Goal: Task Accomplishment & Management: Manage account settings

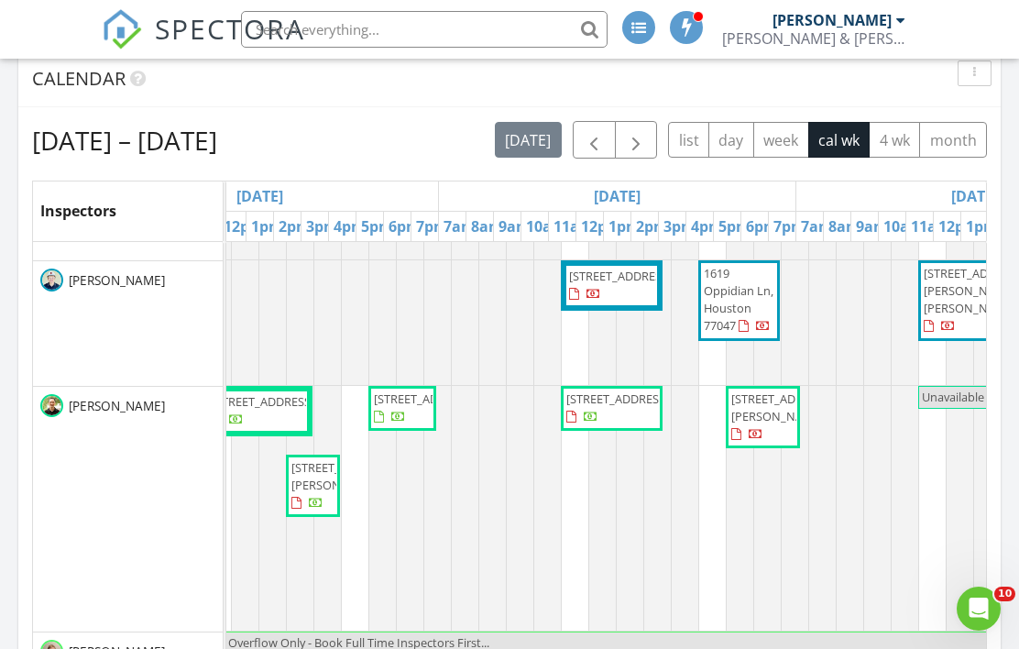
scroll to position [800, 1268]
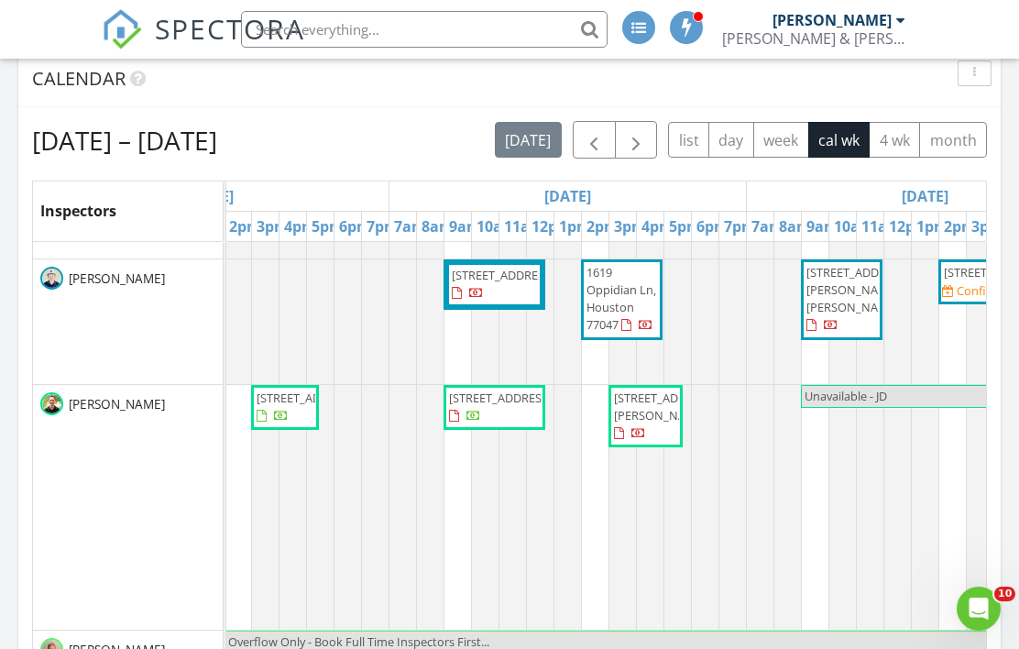
click at [646, 137] on span "button" at bounding box center [636, 140] width 22 height 22
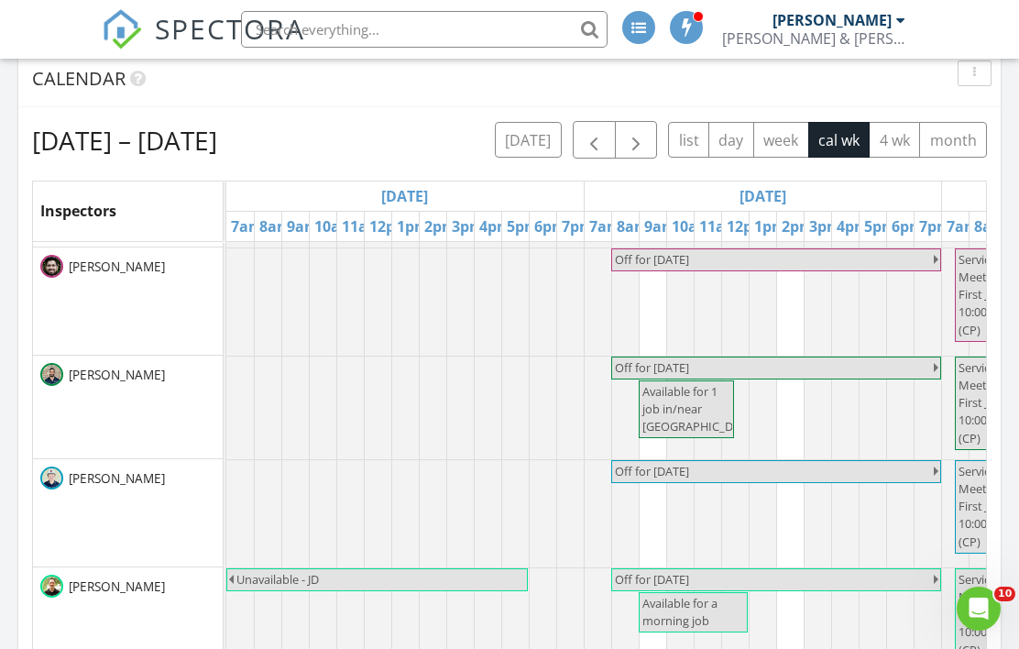
scroll to position [0, 0]
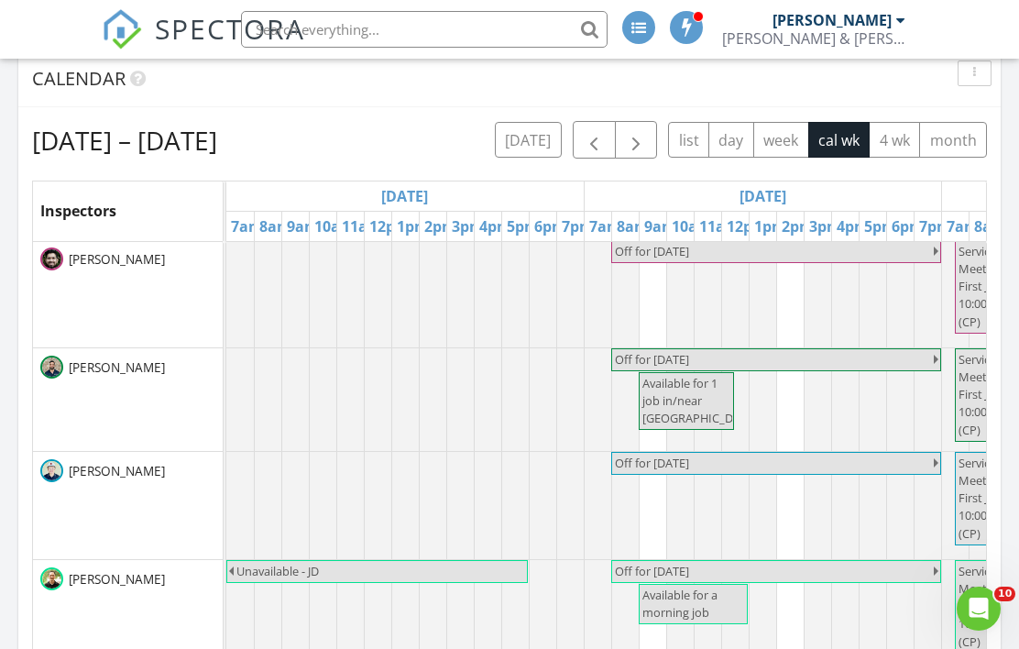
click at [592, 148] on span "button" at bounding box center [594, 140] width 22 height 22
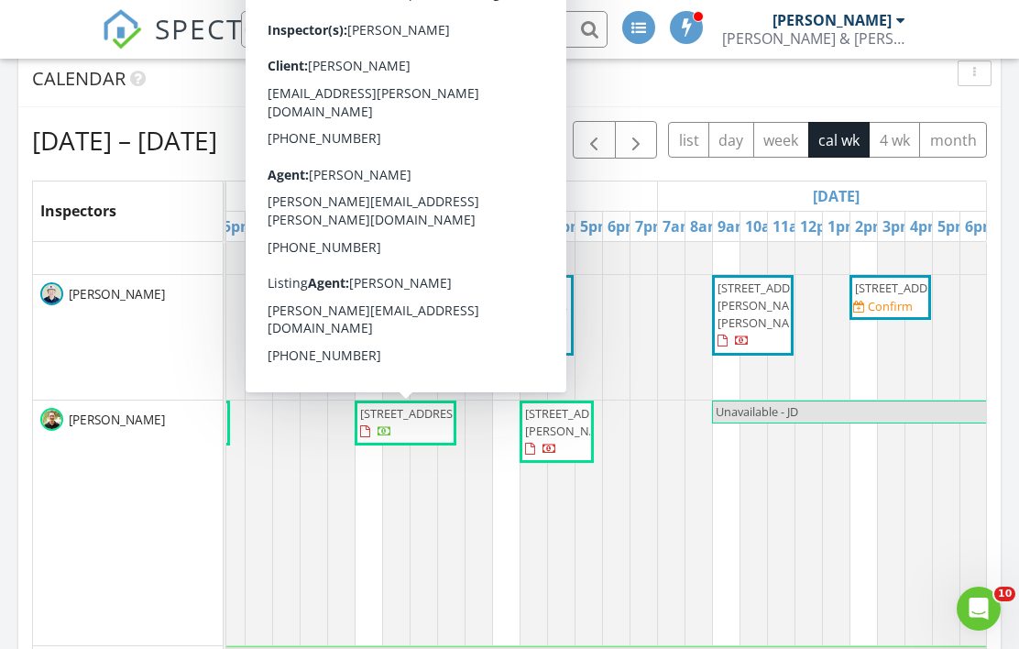
click at [424, 422] on span "14511 Bramblewood Dr , Houston 77079" at bounding box center [411, 413] width 103 height 16
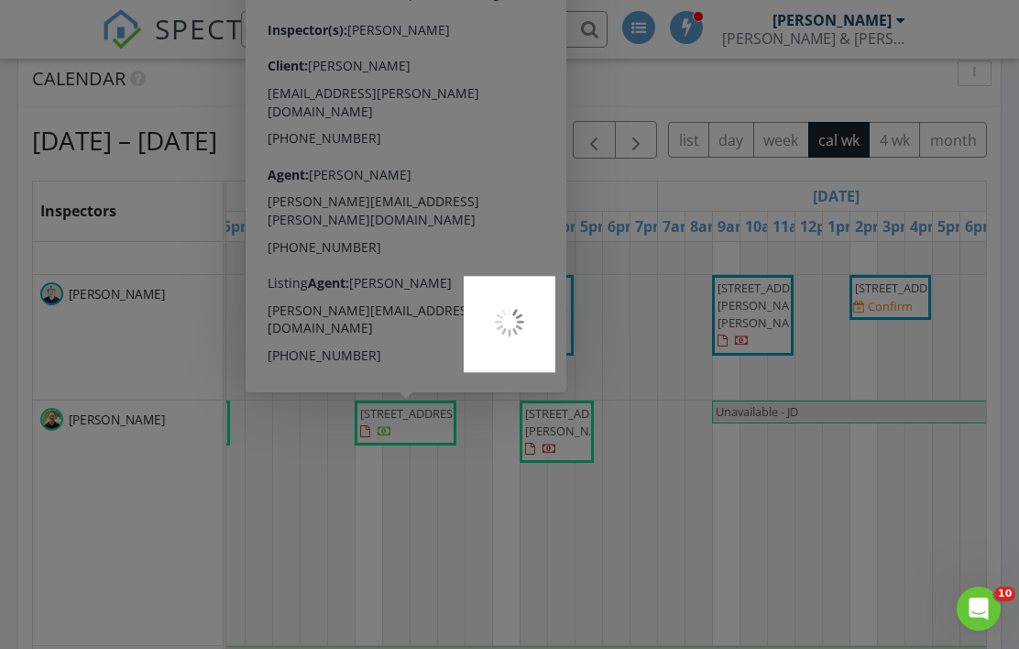
scroll to position [853, 0]
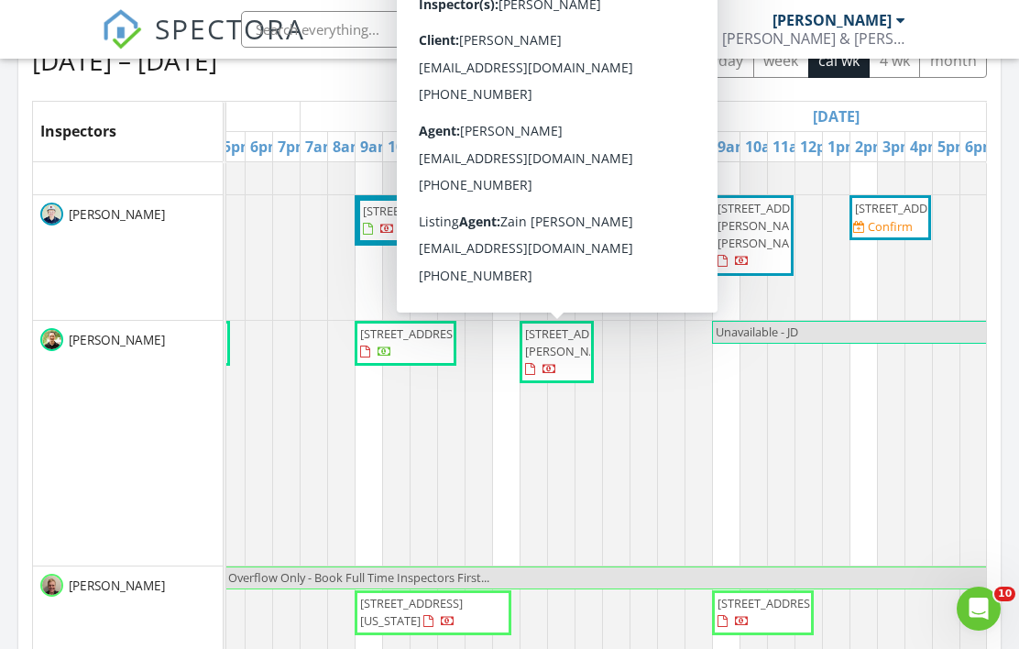
click at [555, 359] on span "315 N Nagle St, Houston 77003" at bounding box center [576, 342] width 103 height 34
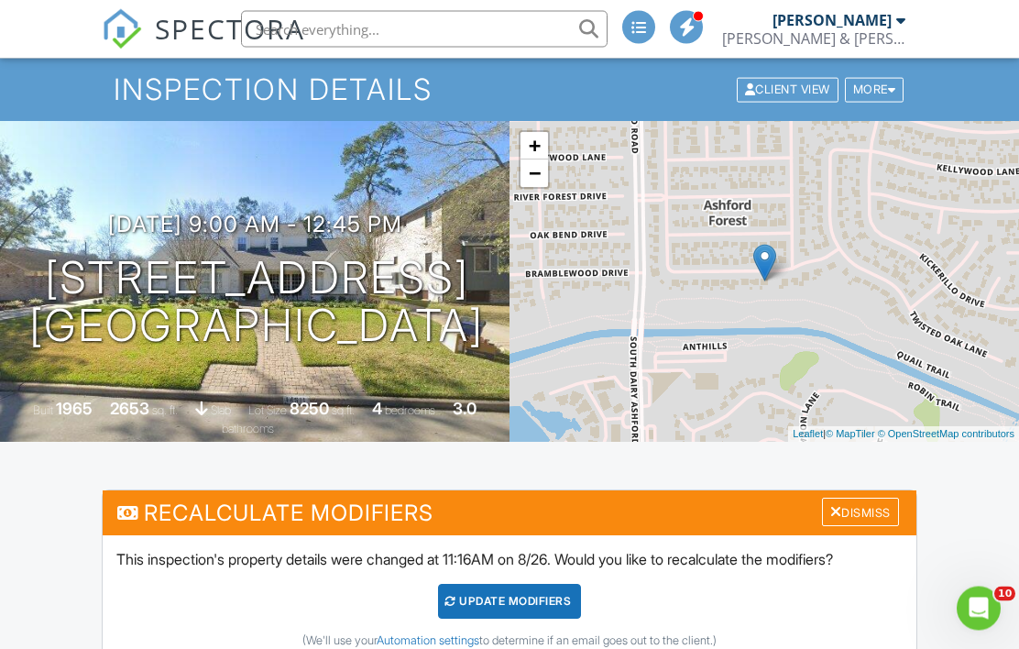
scroll to position [67, 0]
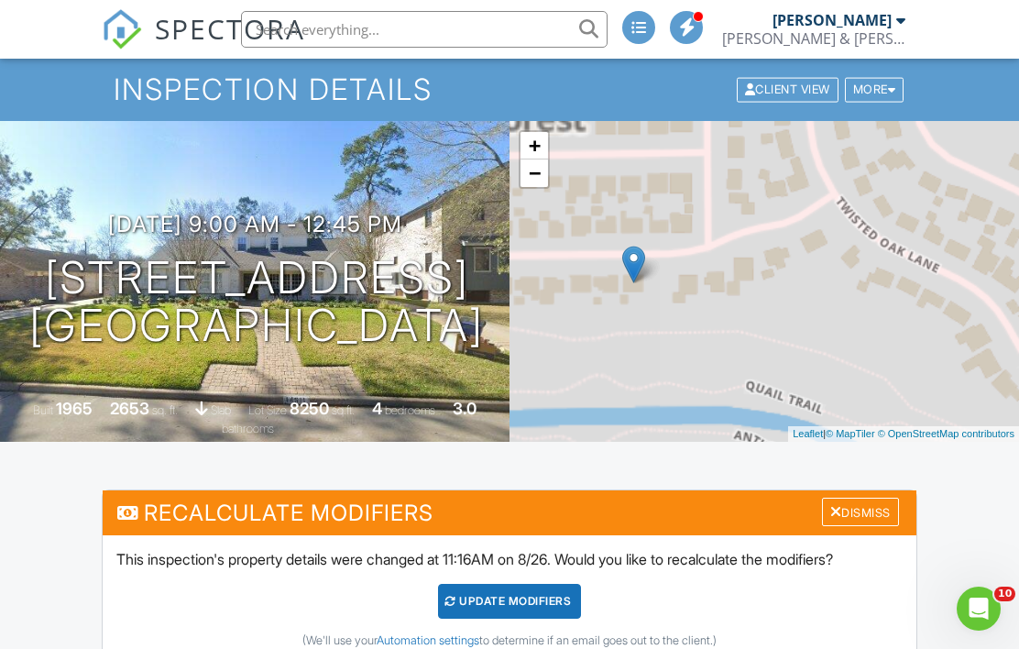
click at [827, 292] on div "+ − Leaflet | © MapTiler © OpenStreetMap contributors" at bounding box center [765, 281] width 510 height 321
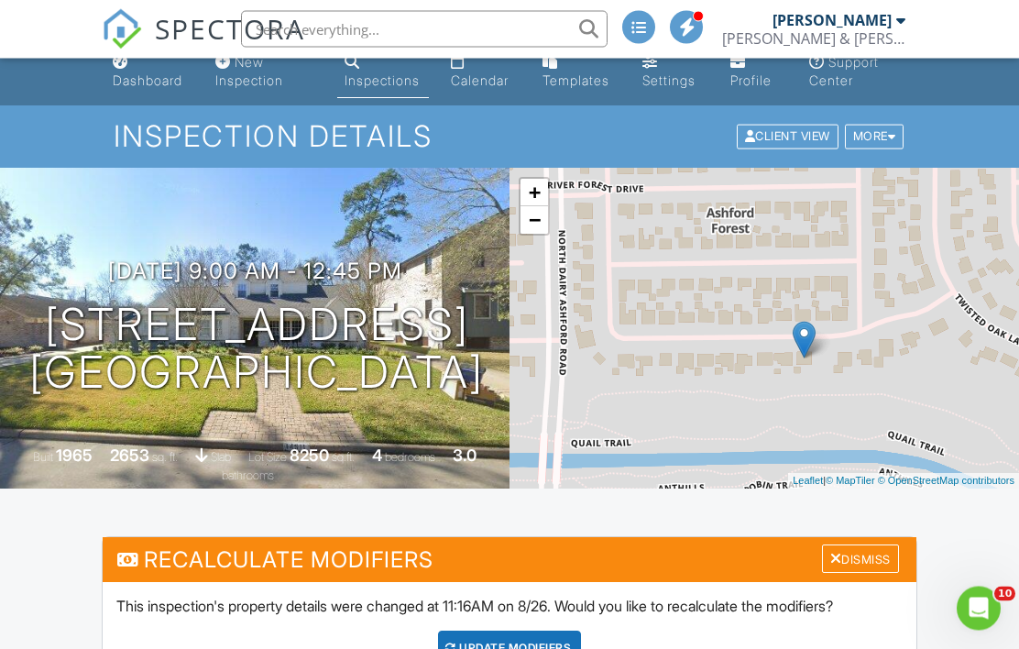
scroll to position [0, 0]
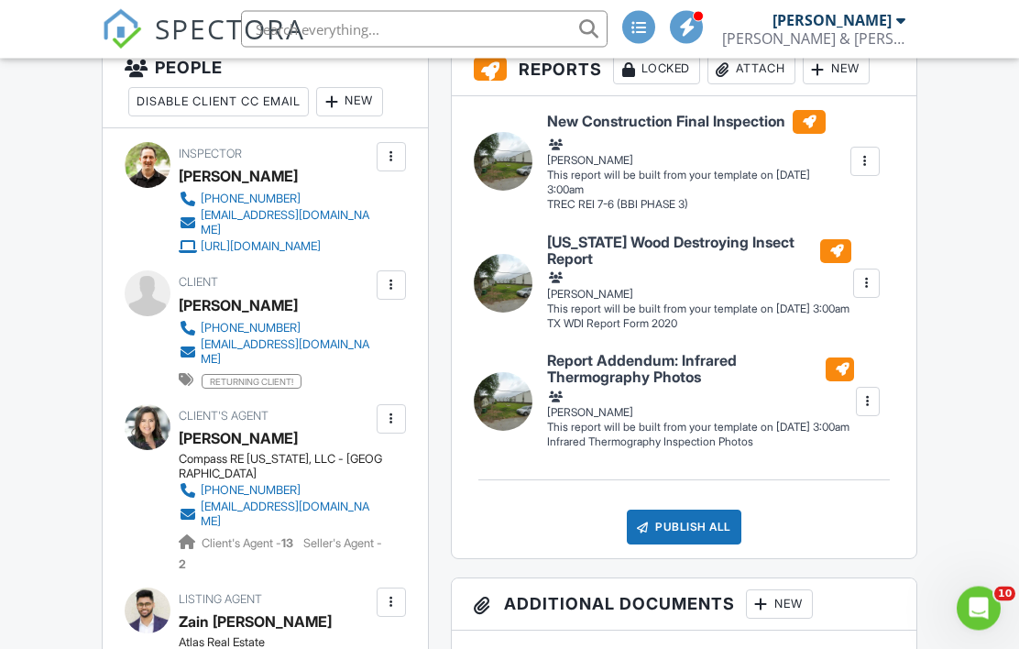
scroll to position [427, 0]
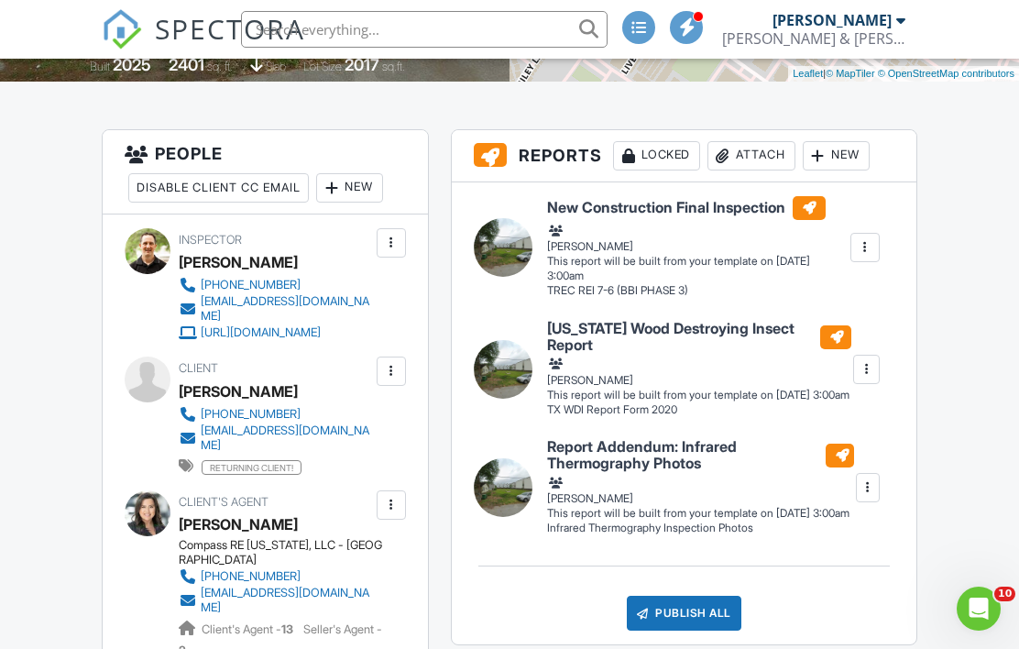
click at [357, 176] on div "New" at bounding box center [349, 187] width 67 height 29
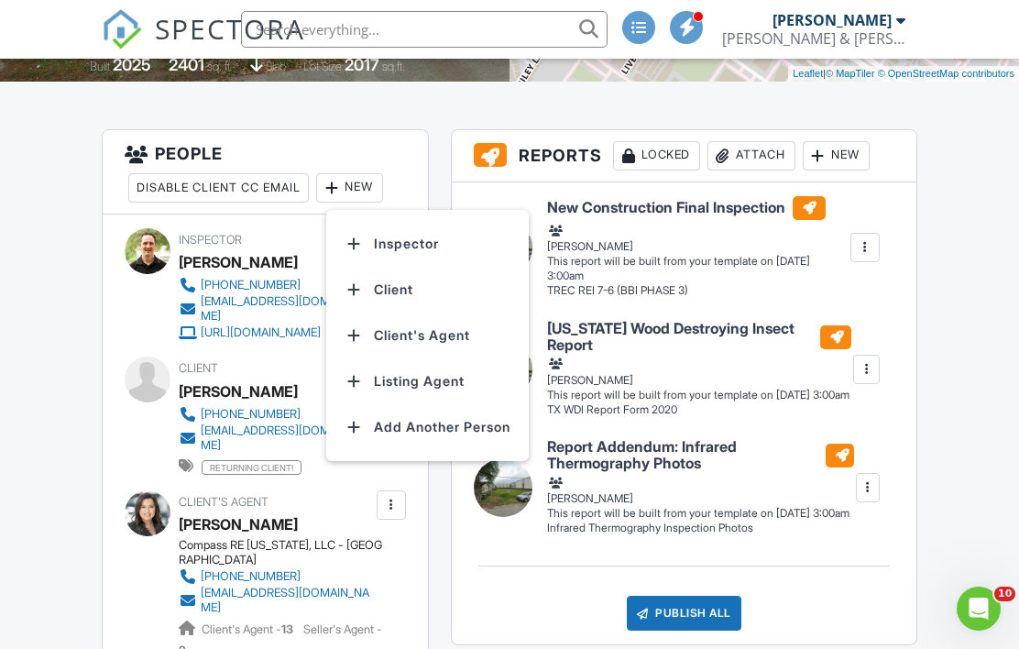
click at [415, 236] on li "Inspector" at bounding box center [427, 244] width 181 height 46
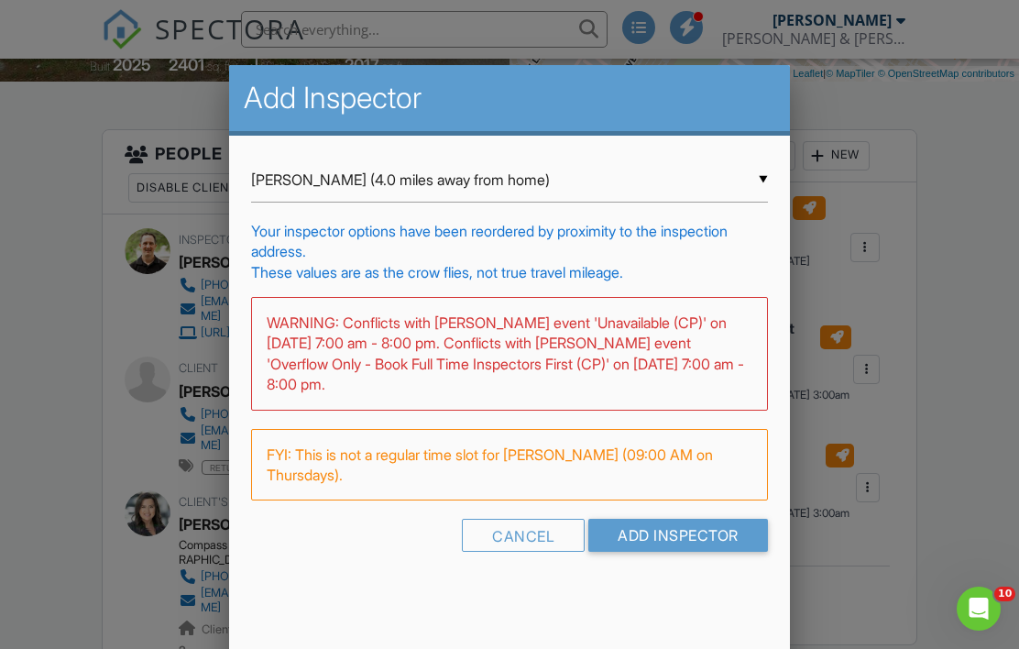
click at [425, 179] on input "Tim Beaugh (4.0 miles away from home)" at bounding box center [509, 180] width 517 height 45
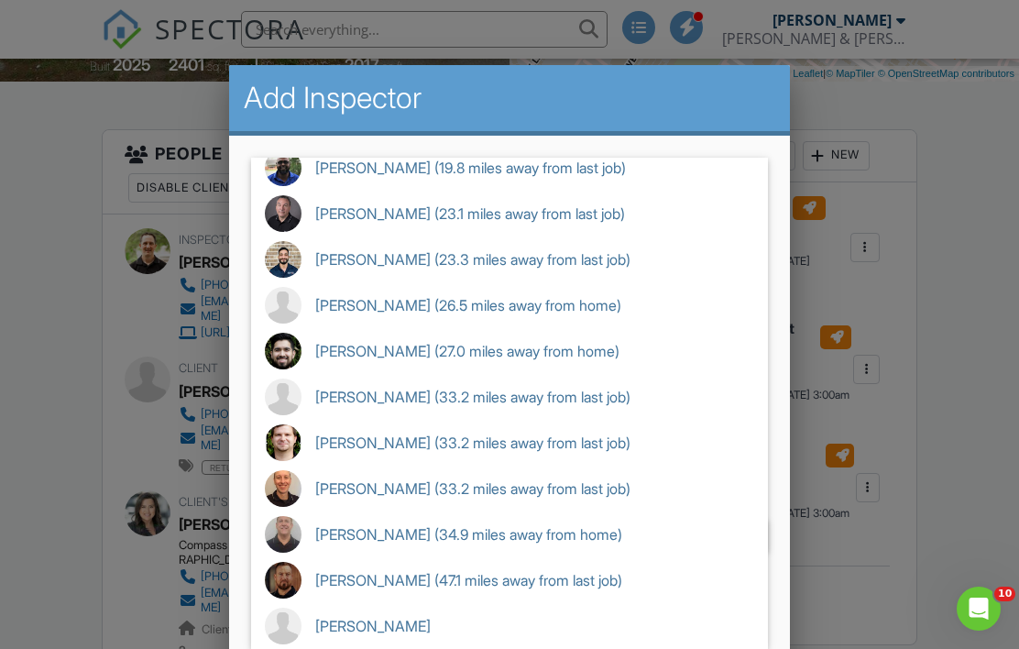
scroll to position [471, 0]
click at [392, 620] on span "[PERSON_NAME]" at bounding box center [509, 626] width 517 height 46
type input "[PERSON_NAME]"
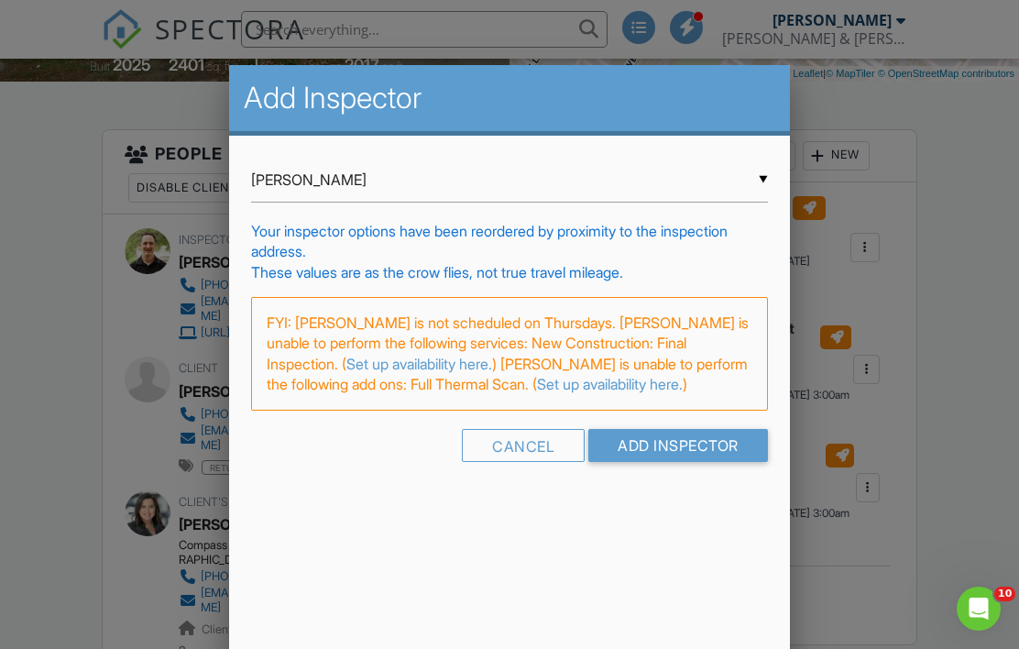
click at [716, 445] on input "Add Inspector" at bounding box center [678, 445] width 180 height 33
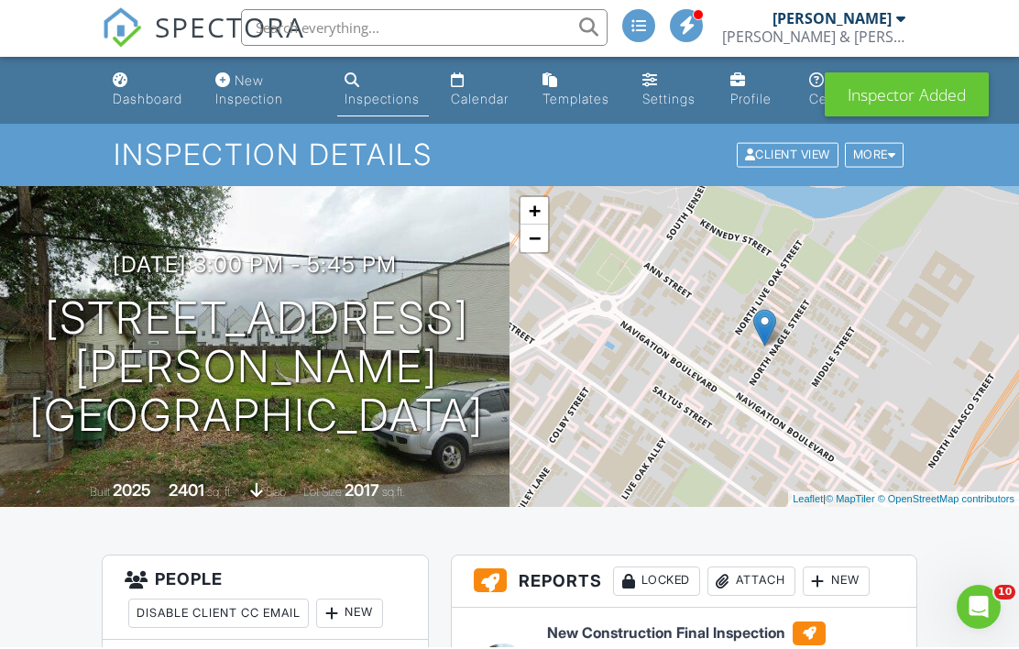
scroll to position [267, 0]
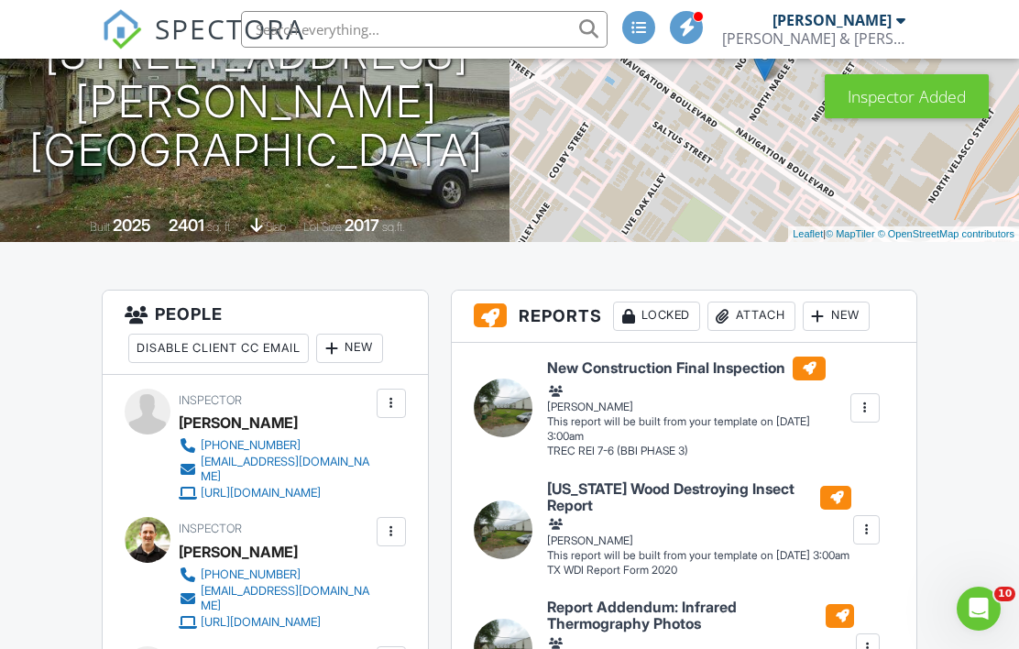
click at [396, 533] on div at bounding box center [391, 531] width 18 height 18
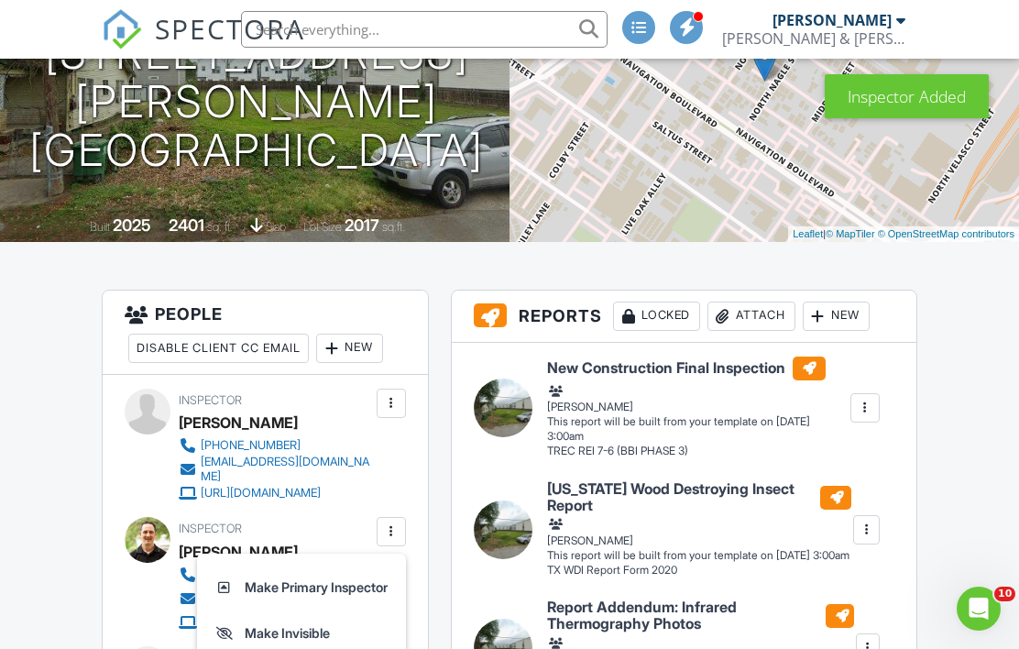
click at [360, 588] on li "Make Primary Inspector" at bounding box center [301, 588] width 187 height 46
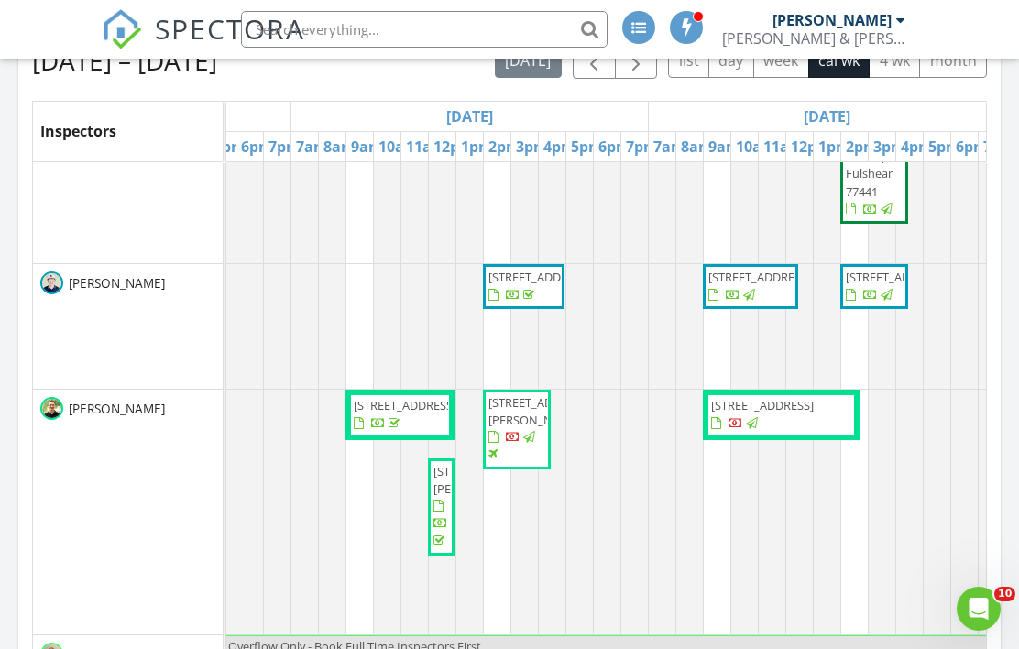
scroll to position [749, 489]
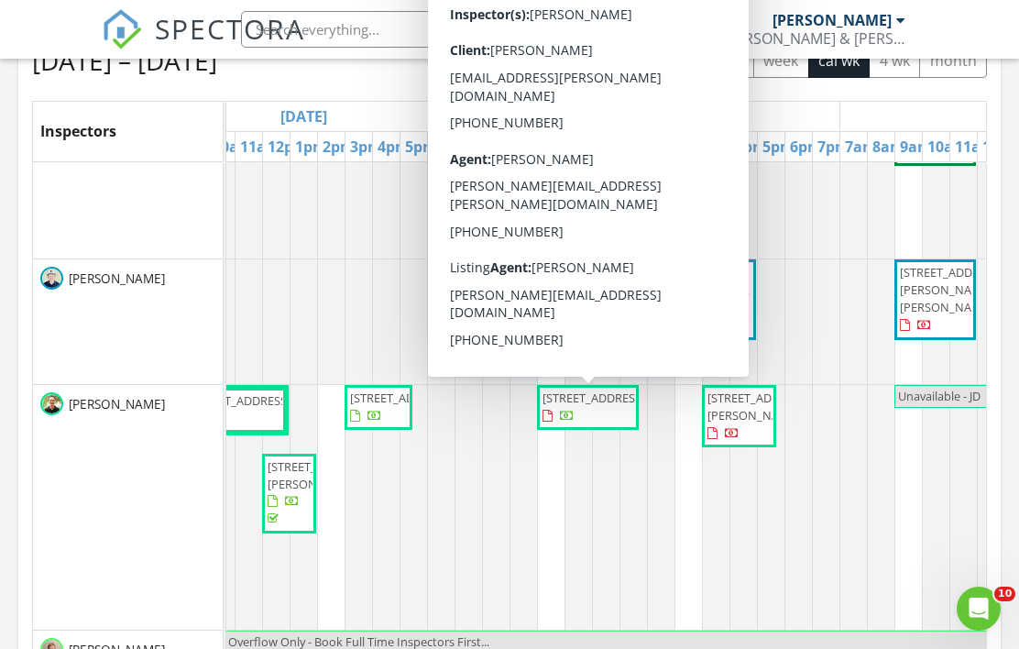
click at [578, 406] on span "14511 Bramblewood Dr , Houston 77079" at bounding box center [594, 398] width 103 height 16
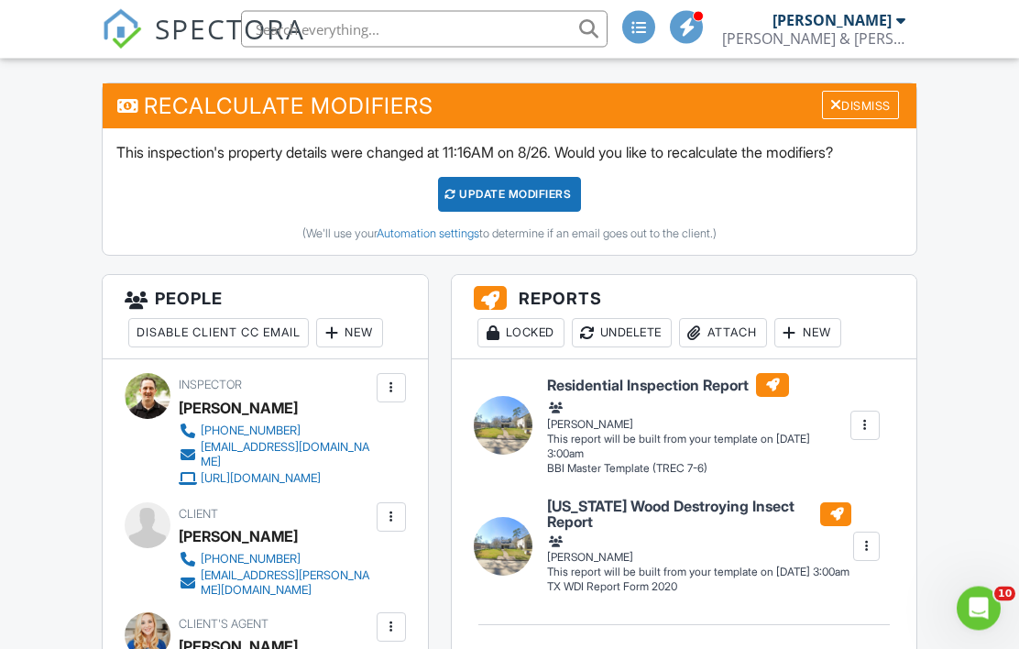
scroll to position [522, 0]
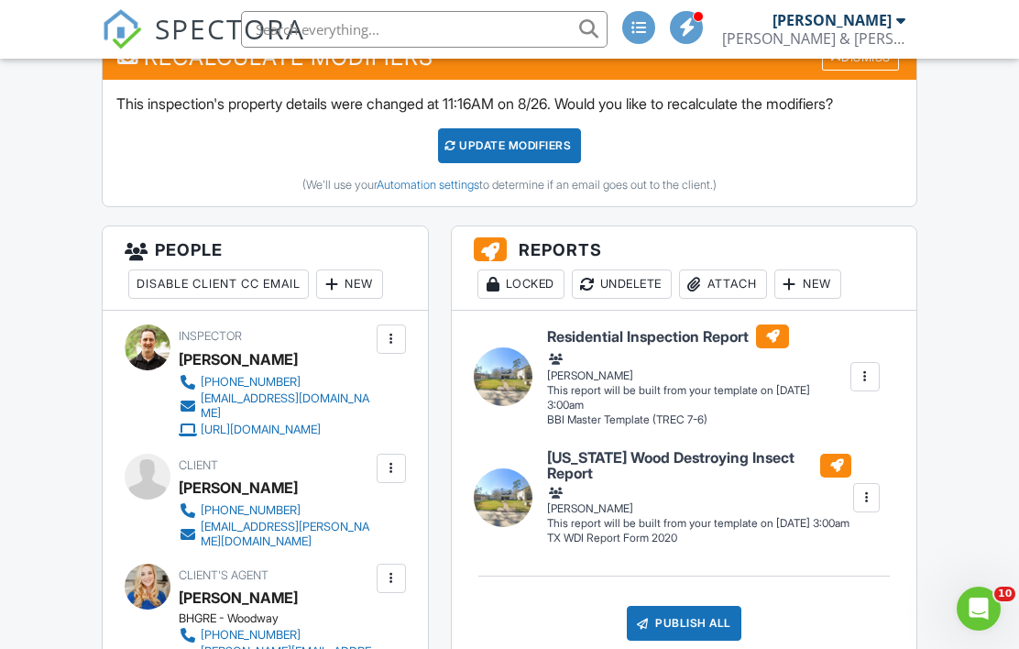
click at [375, 286] on div "New" at bounding box center [349, 283] width 67 height 29
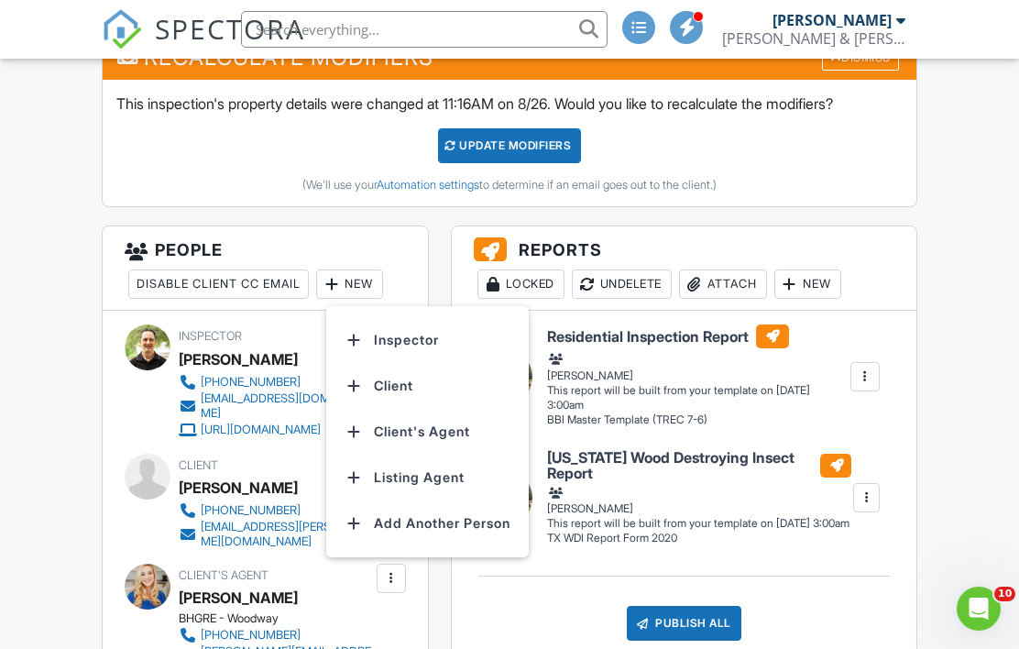
click at [425, 344] on li "Inspector" at bounding box center [427, 340] width 181 height 46
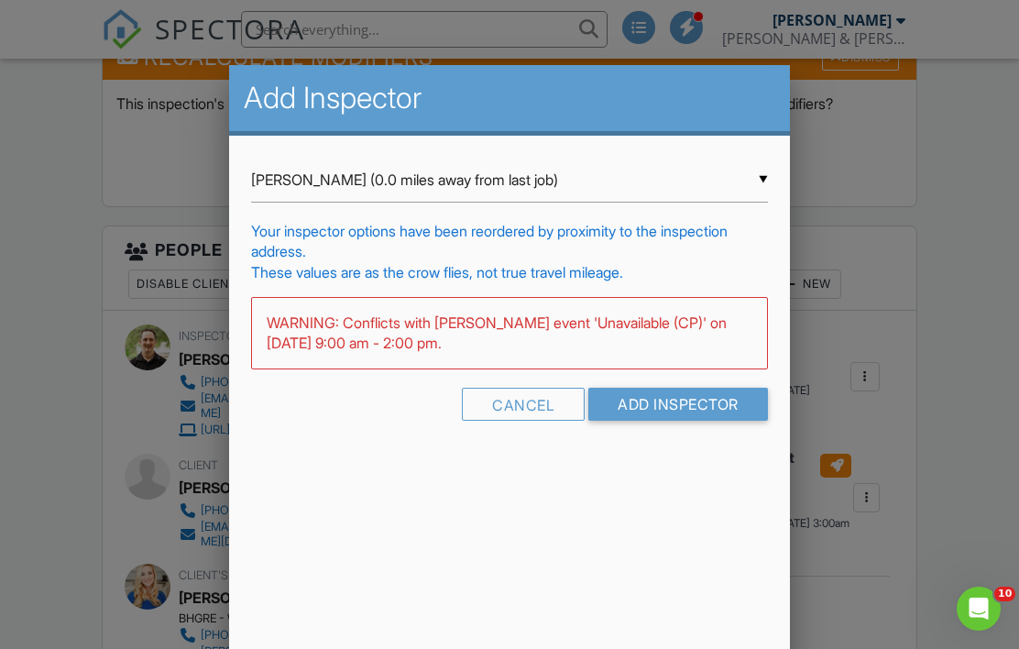
click at [343, 187] on input "[PERSON_NAME] (0.0 miles away from last job)" at bounding box center [509, 180] width 517 height 45
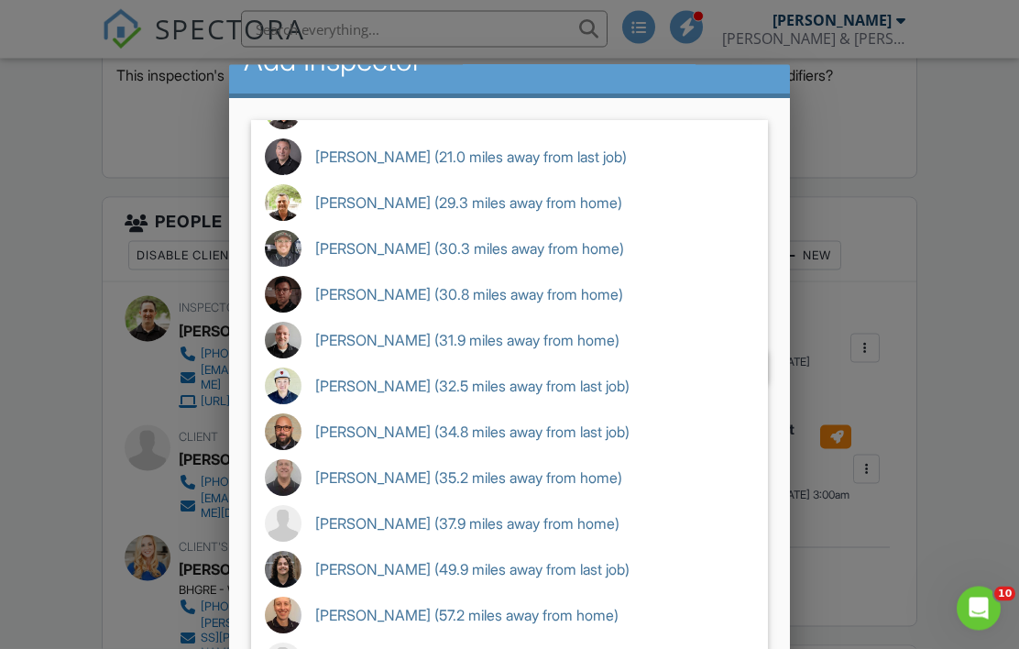
scroll to position [38, 0]
click at [388, 648] on span "[PERSON_NAME]" at bounding box center [509, 661] width 517 height 46
type input "[PERSON_NAME]"
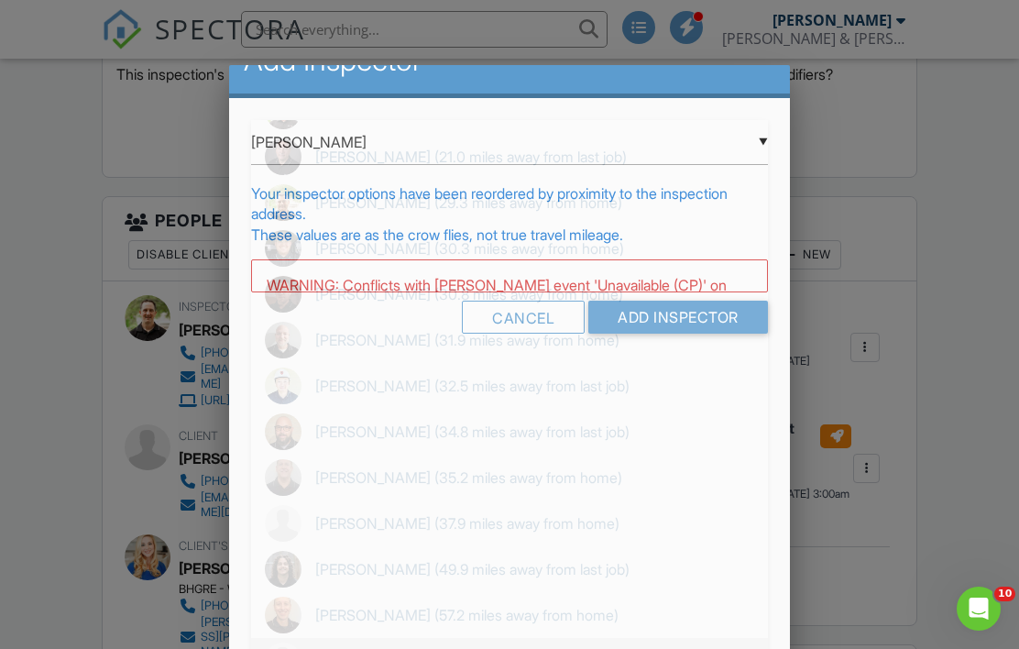
scroll to position [0, 0]
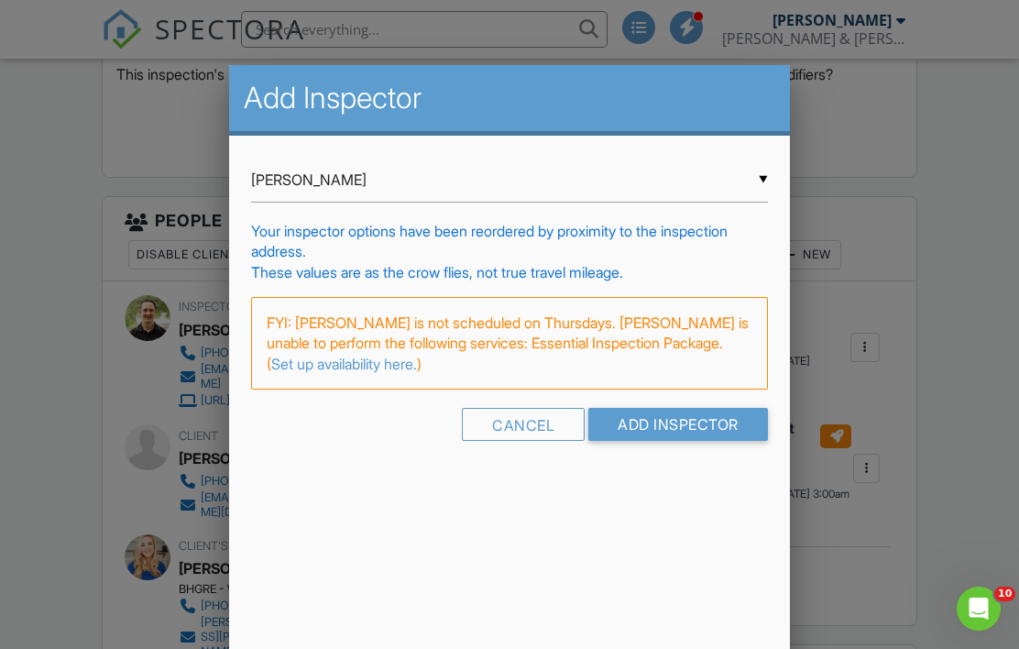
click at [692, 429] on input "Add Inspector" at bounding box center [678, 424] width 180 height 33
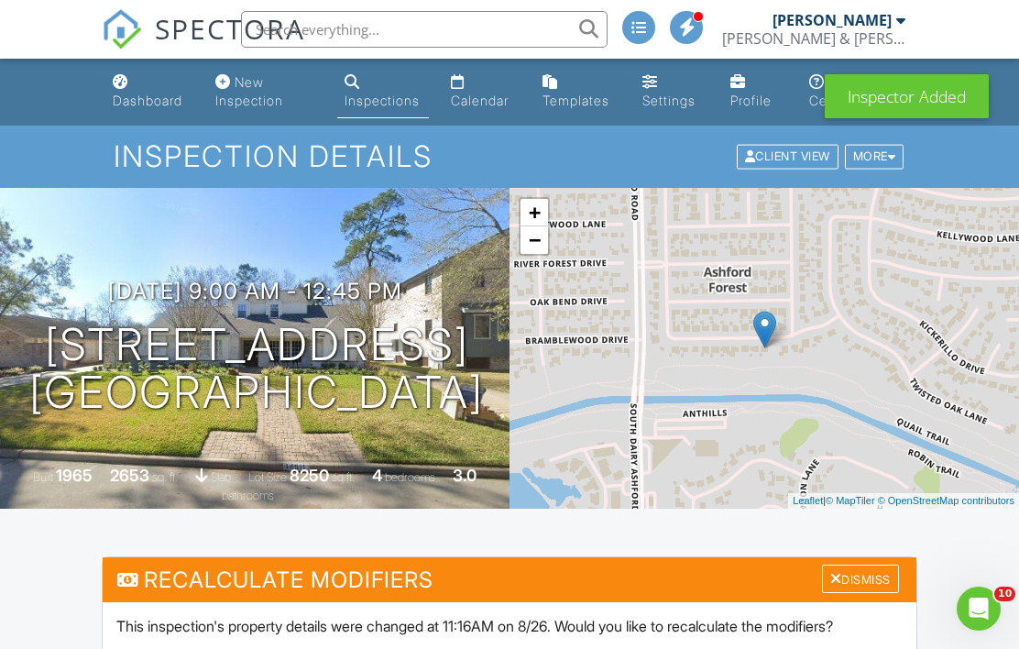
scroll to position [460, 0]
